Goal: Transaction & Acquisition: Book appointment/travel/reservation

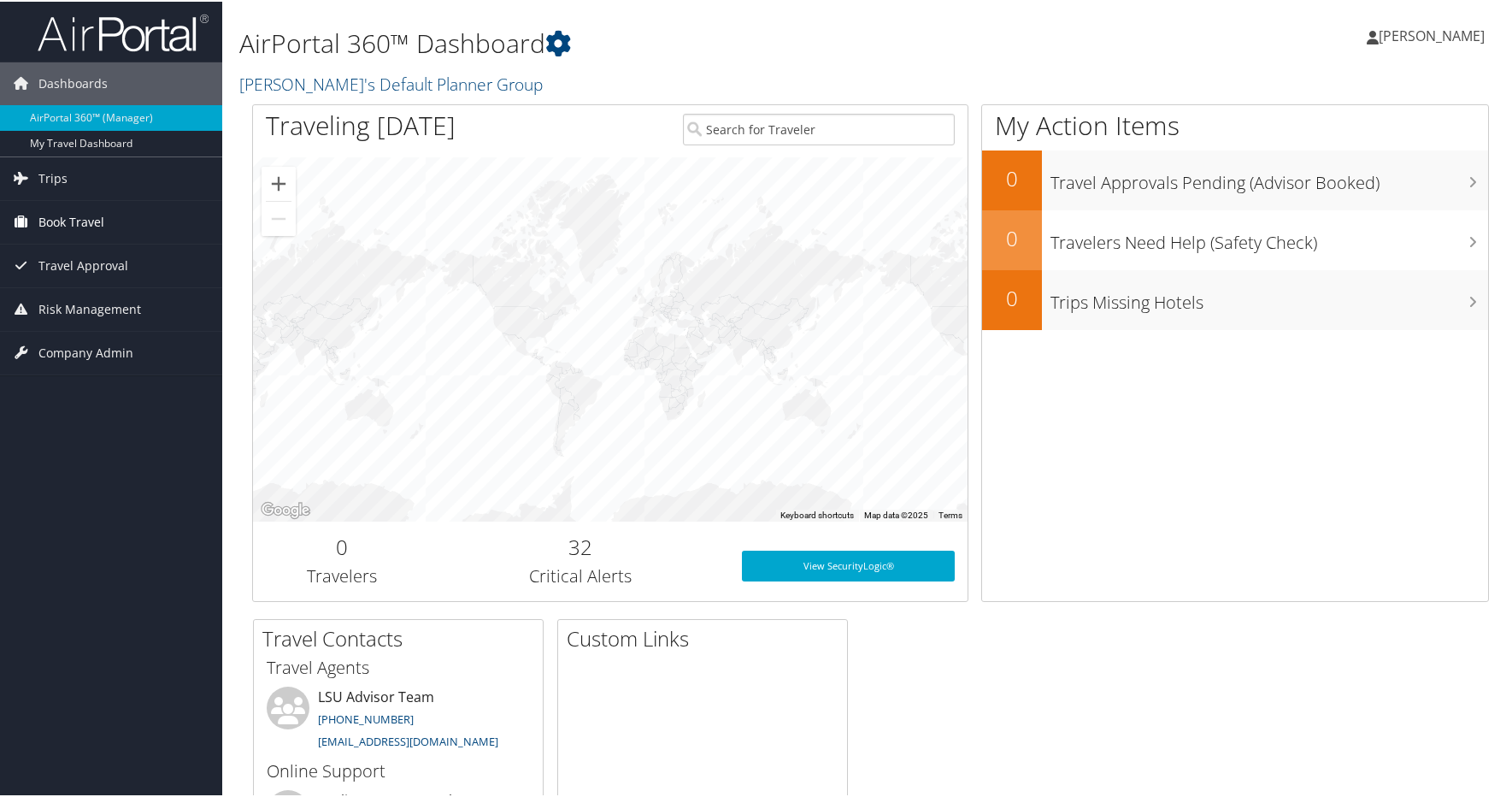
click at [72, 213] on span "Book Travel" at bounding box center [71, 221] width 66 height 42
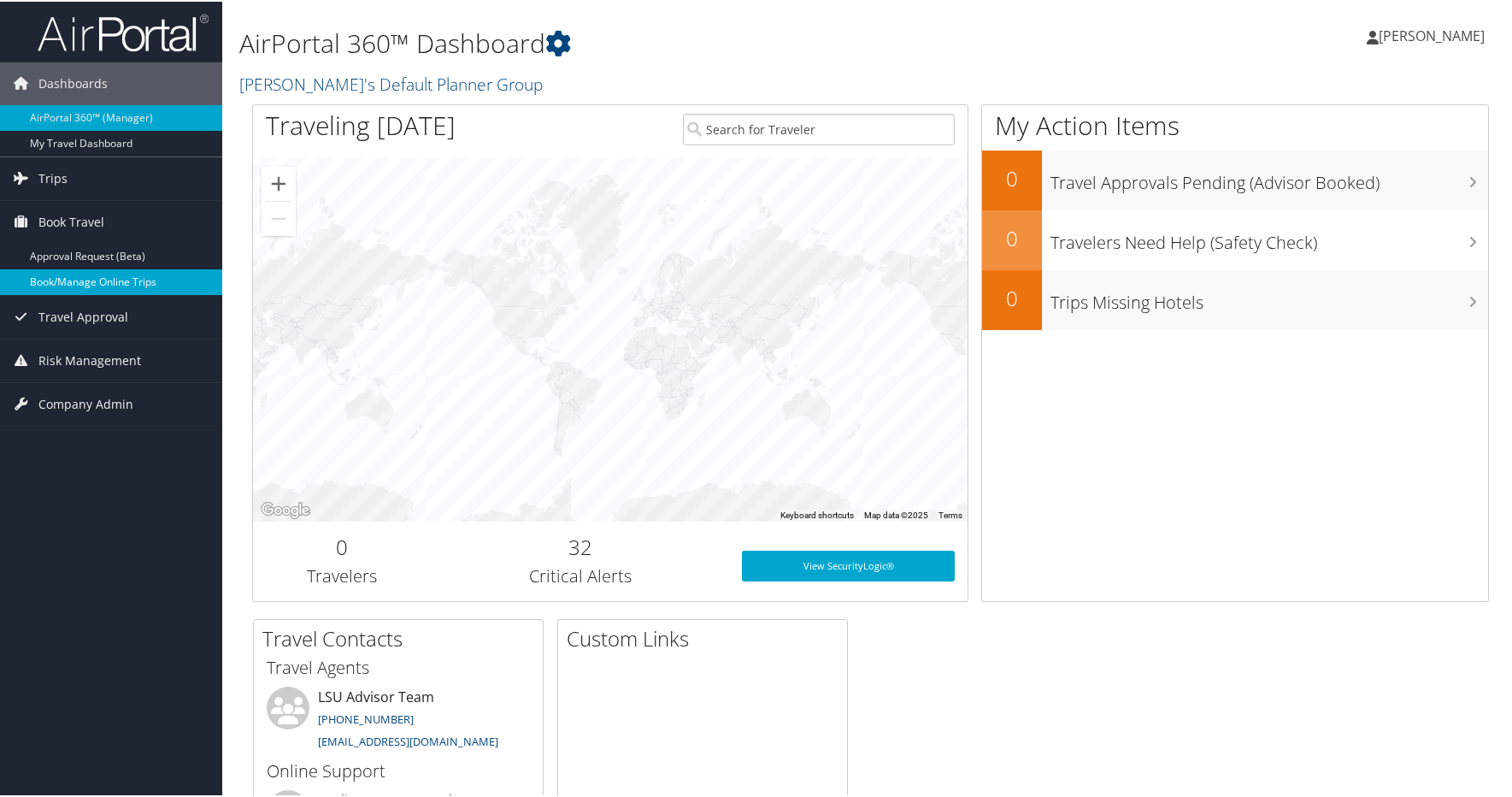
click at [131, 283] on link "Book/Manage Online Trips" at bounding box center [111, 280] width 222 height 26
